Goal: Task Accomplishment & Management: Manage account settings

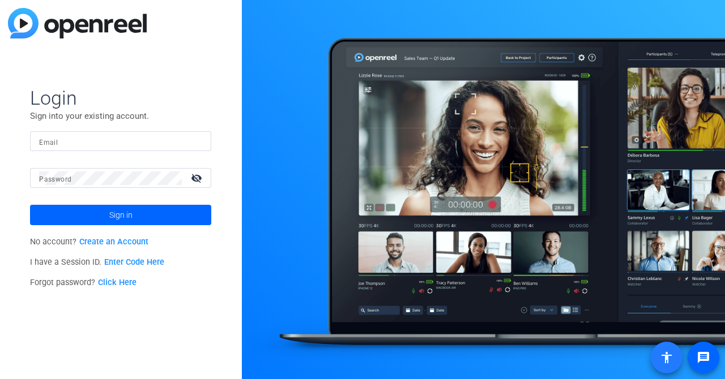
click at [661, 361] on mat-icon "accessibility" at bounding box center [667, 358] width 14 height 14
